Goal: Information Seeking & Learning: Learn about a topic

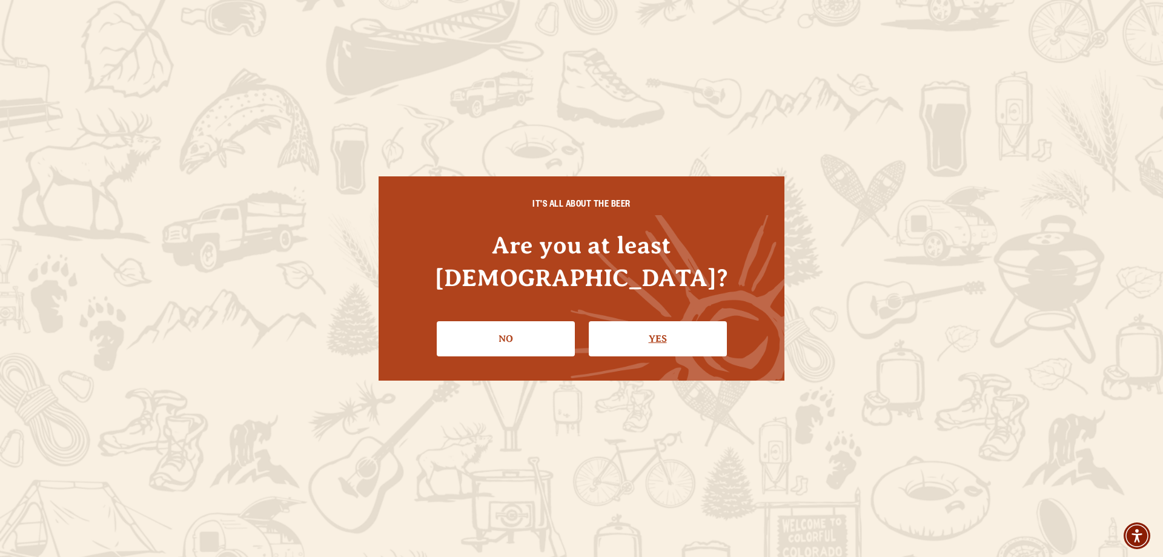
click at [654, 321] on link "Yes" at bounding box center [658, 338] width 138 height 35
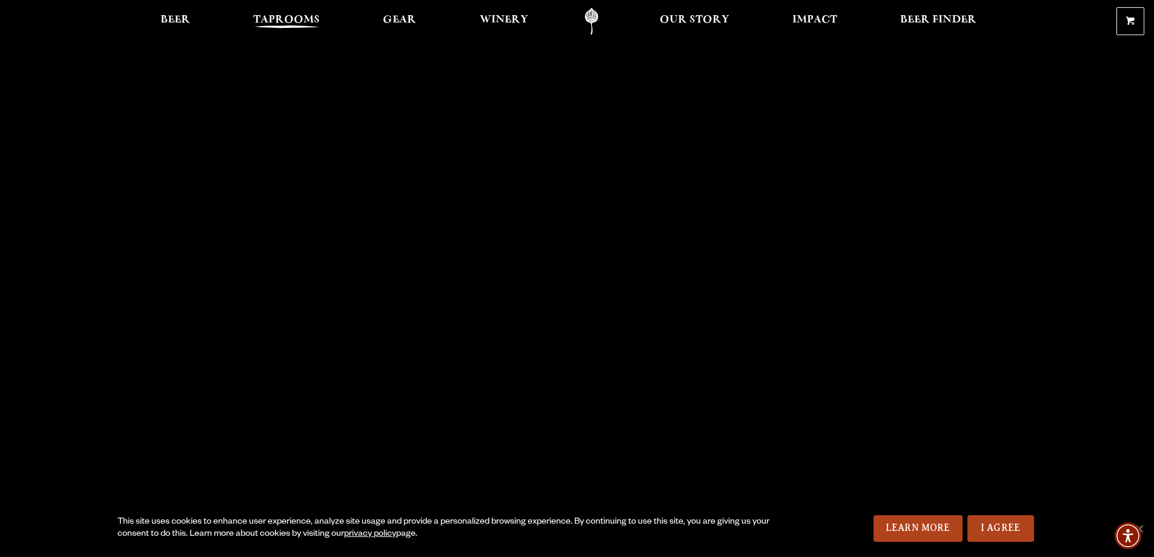
click at [287, 21] on span "Taprooms" at bounding box center [286, 20] width 67 height 10
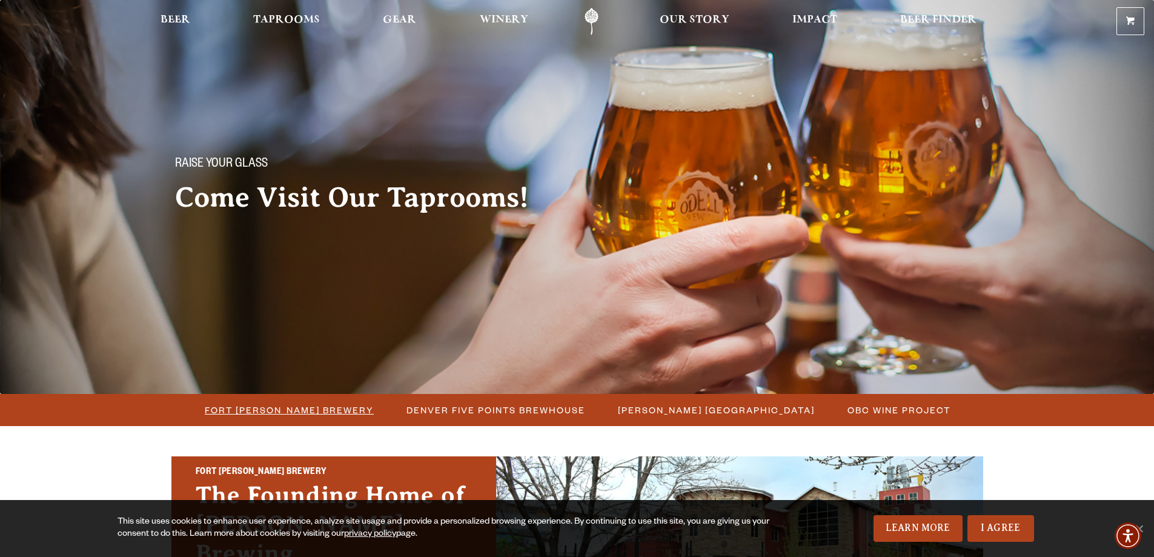
click at [288, 411] on span "Fort [PERSON_NAME] Brewery" at bounding box center [289, 410] width 169 height 18
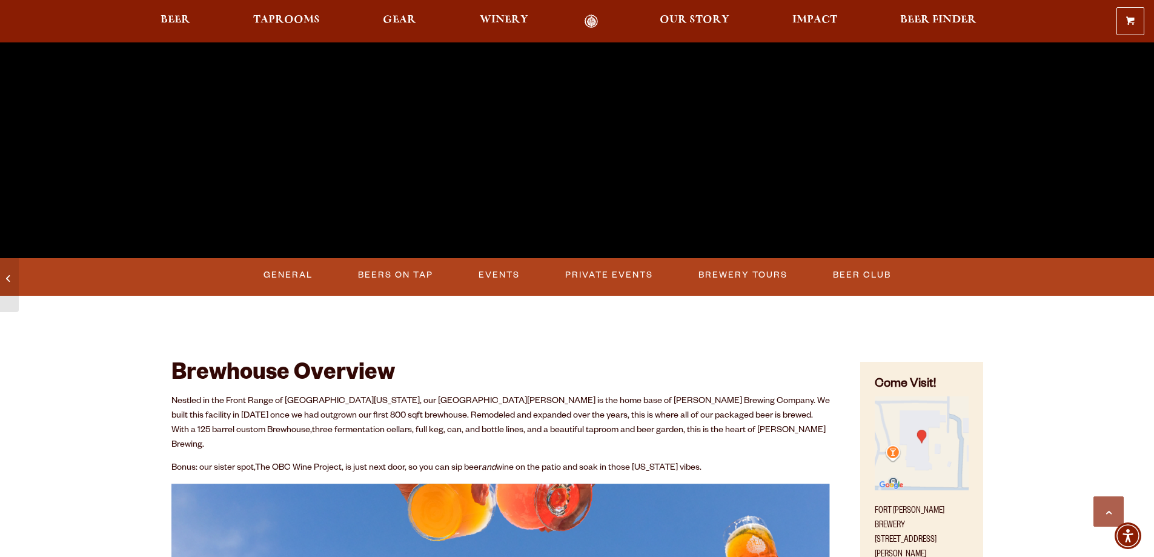
scroll to position [363, 0]
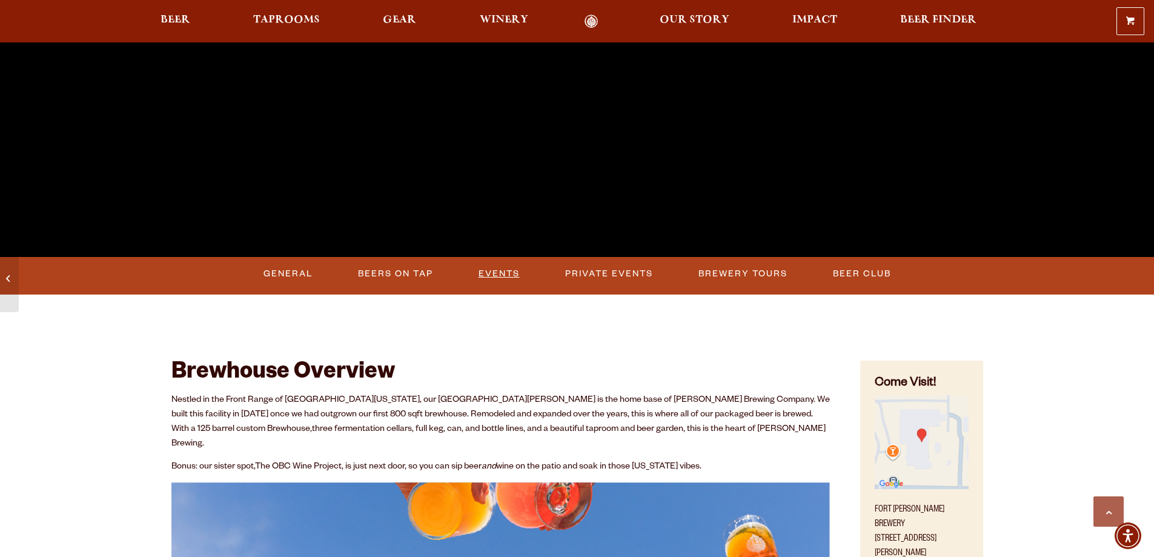
click at [508, 271] on link "Events" at bounding box center [499, 274] width 51 height 28
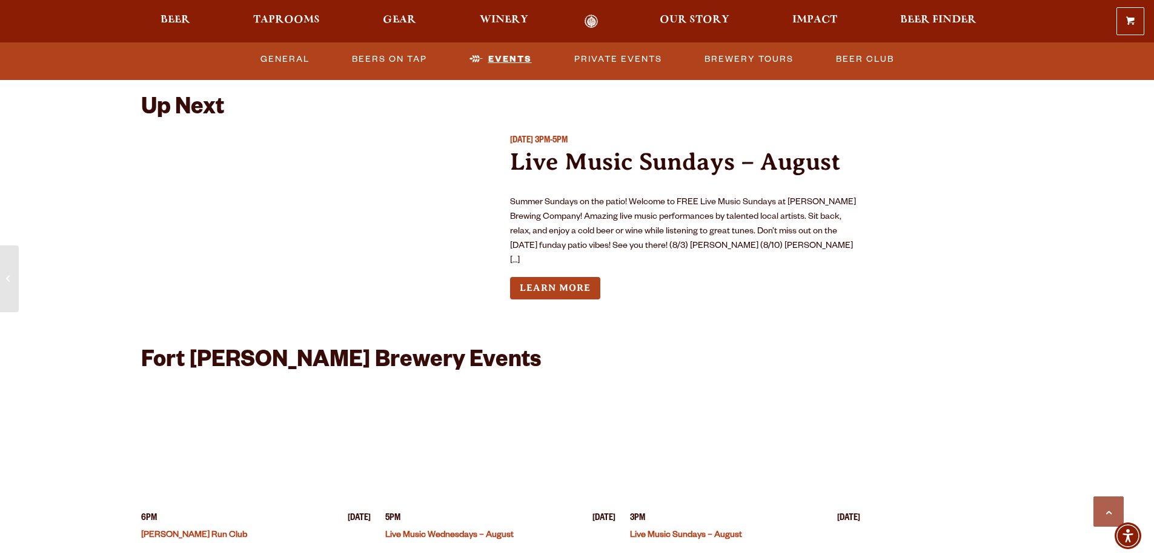
scroll to position [4469, 0]
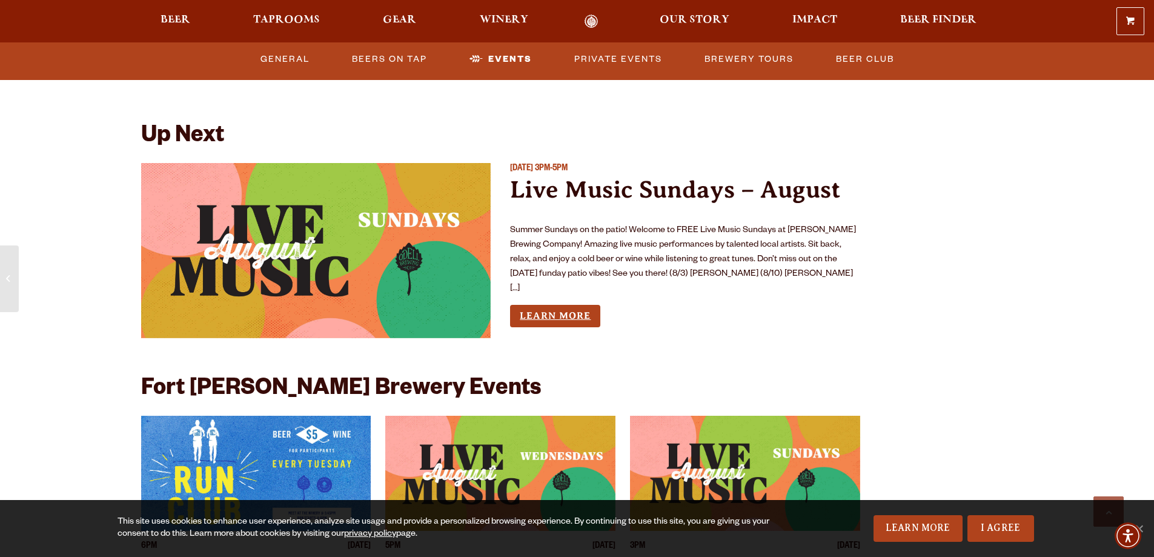
click at [537, 305] on link "Learn More" at bounding box center [555, 316] width 90 height 22
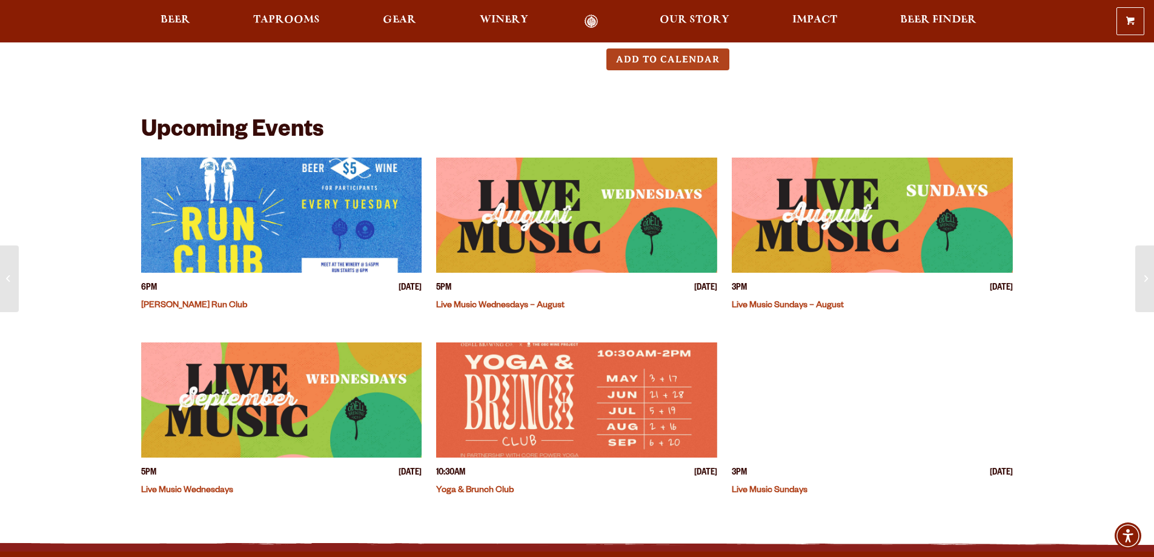
scroll to position [485, 0]
